Goal: Information Seeking & Learning: Learn about a topic

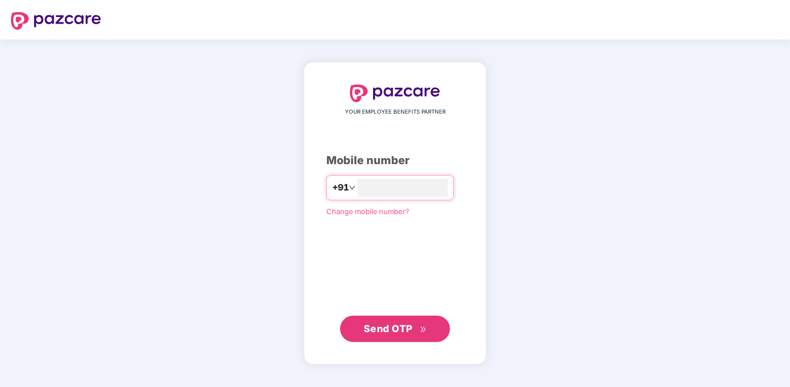
type input "**********"
click at [380, 335] on span "Send OTP" at bounding box center [395, 328] width 63 height 15
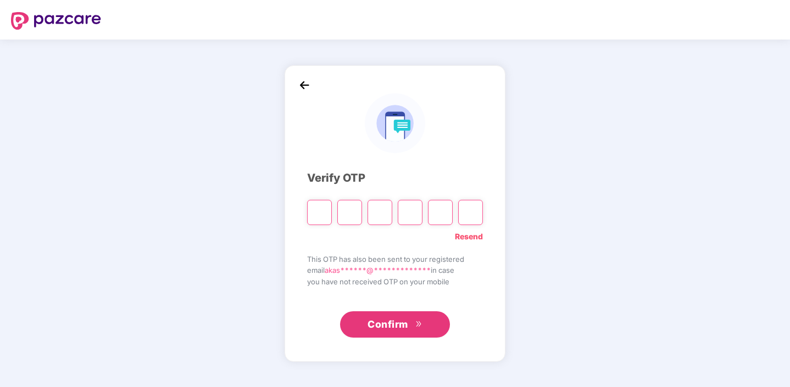
type input "*"
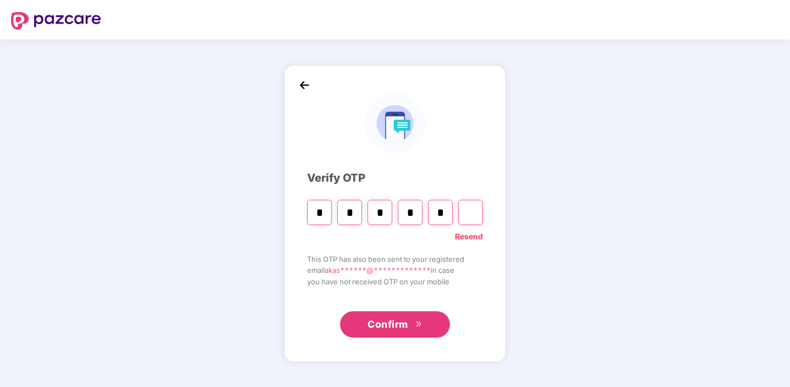
type input "*"
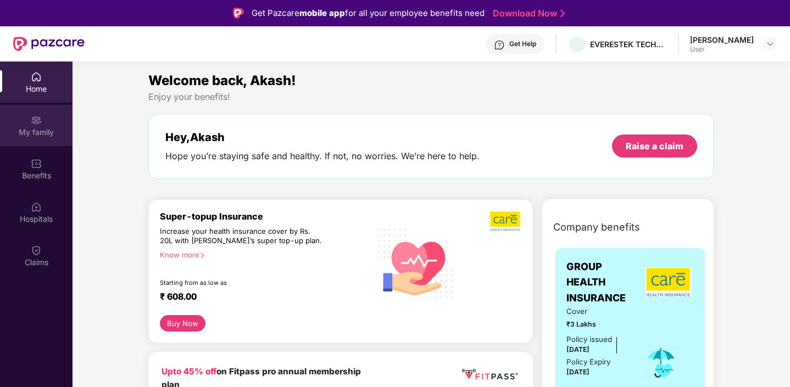
click at [23, 122] on div "My family" at bounding box center [36, 125] width 73 height 41
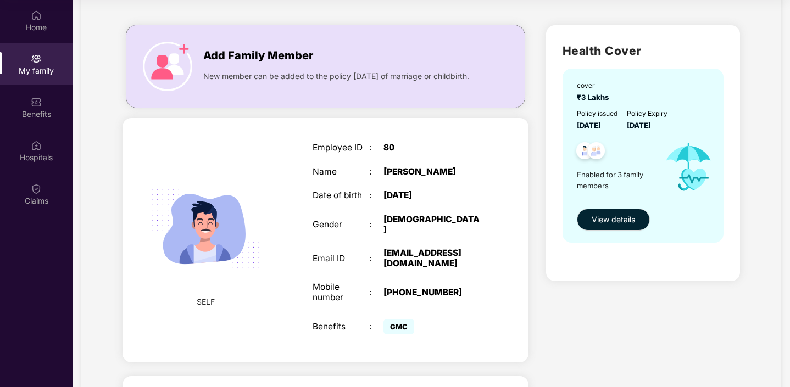
scroll to position [31, 0]
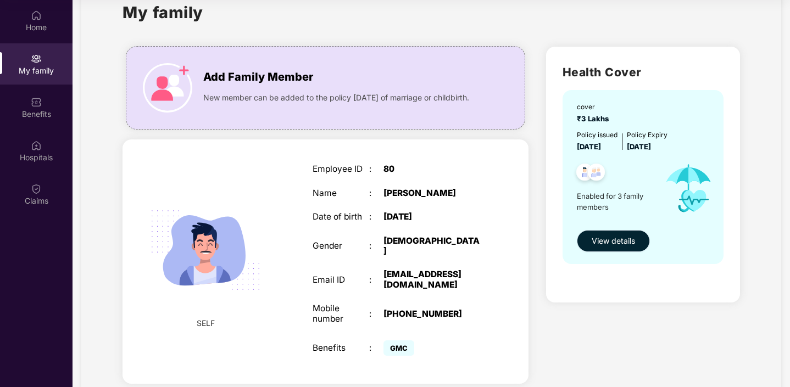
click at [602, 236] on span "View details" at bounding box center [613, 241] width 43 height 12
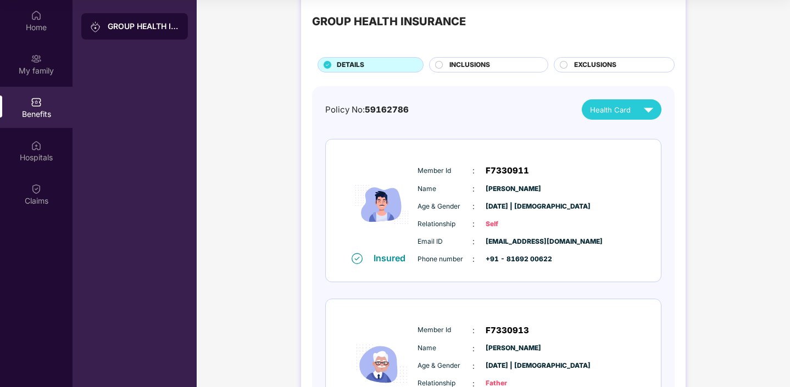
scroll to position [3, 0]
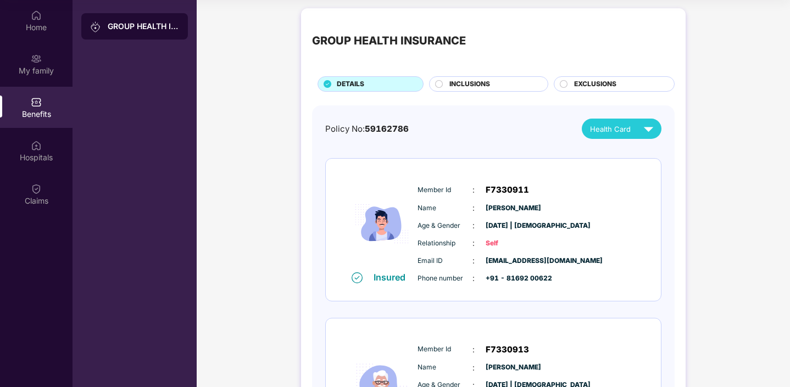
click at [501, 81] on div "INCLUSIONS" at bounding box center [493, 85] width 98 height 12
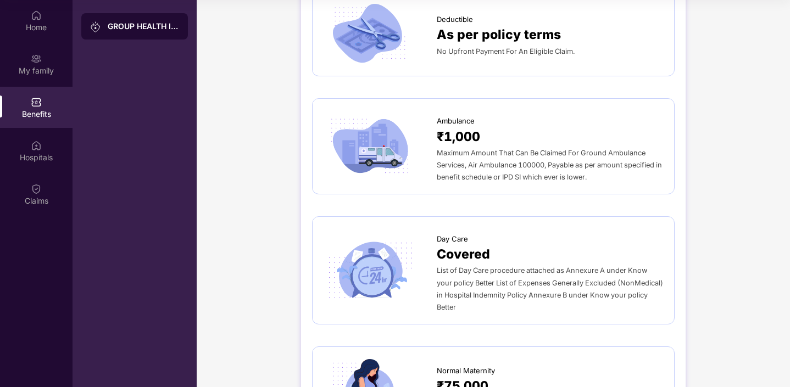
scroll to position [1037, 0]
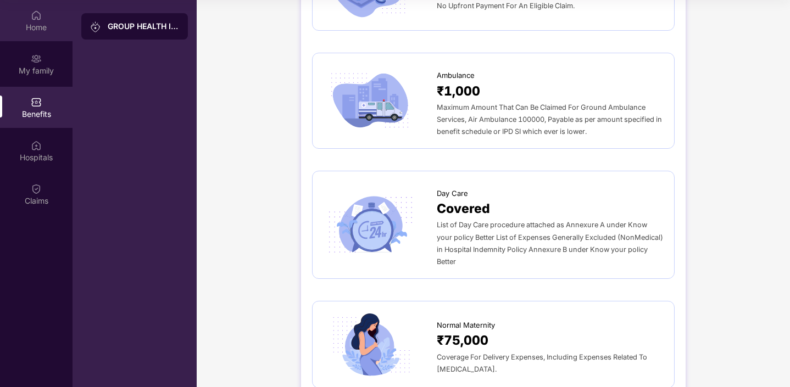
click at [48, 20] on div "Home" at bounding box center [36, 20] width 73 height 41
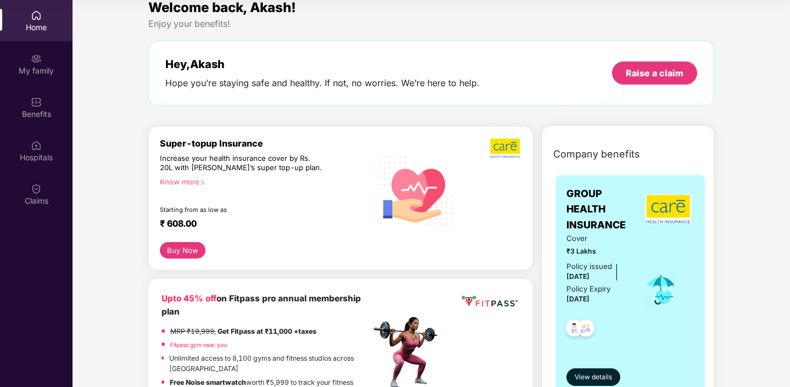
scroll to position [0, 0]
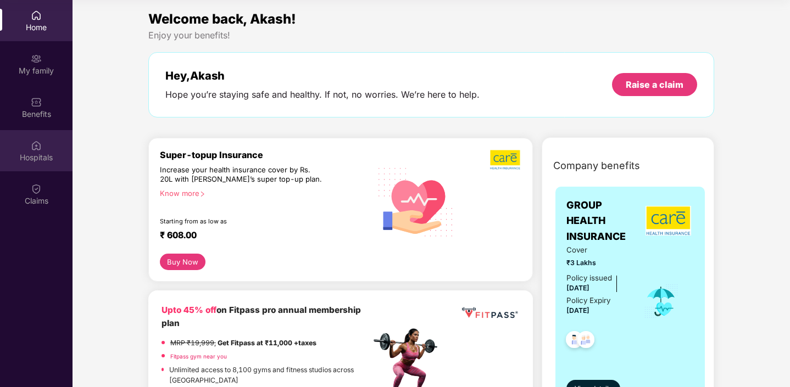
click at [35, 139] on div at bounding box center [36, 144] width 11 height 11
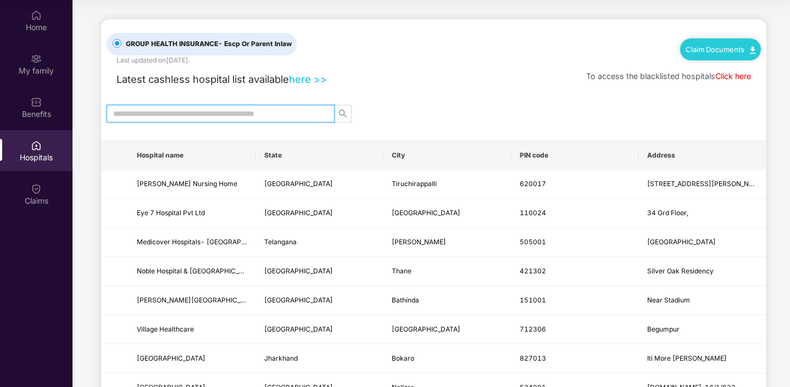
click at [168, 114] on input "text" at bounding box center [216, 114] width 206 height 12
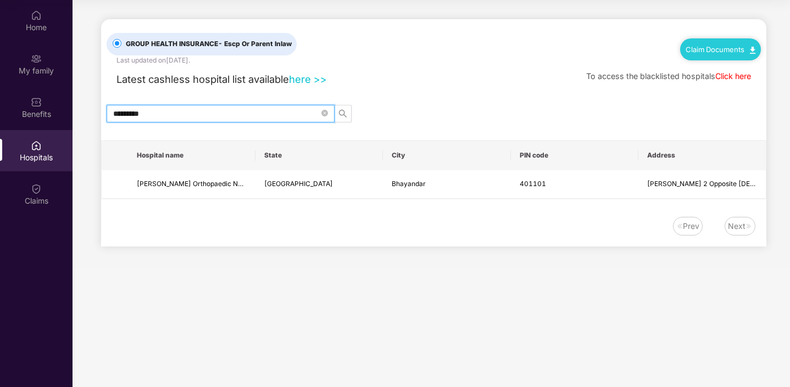
click at [163, 115] on input "*********" at bounding box center [216, 114] width 206 height 12
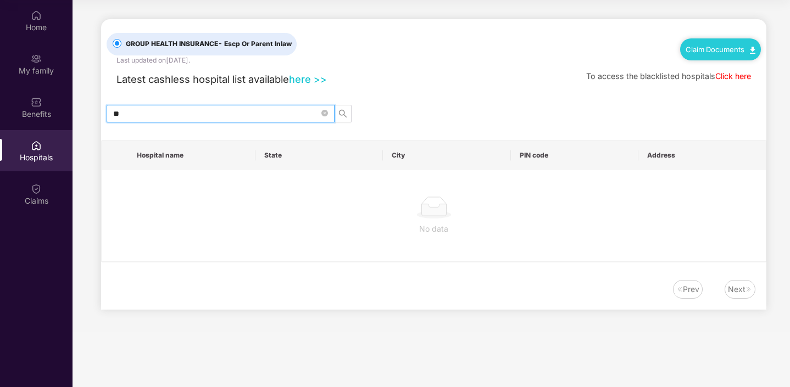
type input "*"
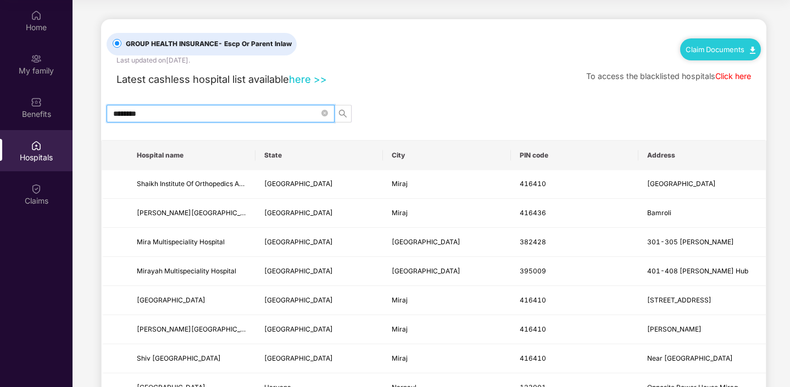
type input "*********"
